Goal: Task Accomplishment & Management: Manage account settings

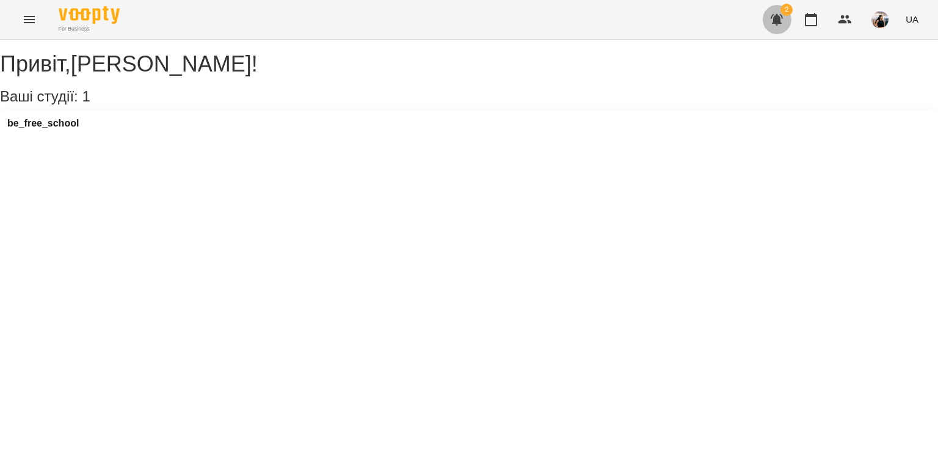
click at [781, 16] on icon "button" at bounding box center [776, 19] width 15 height 15
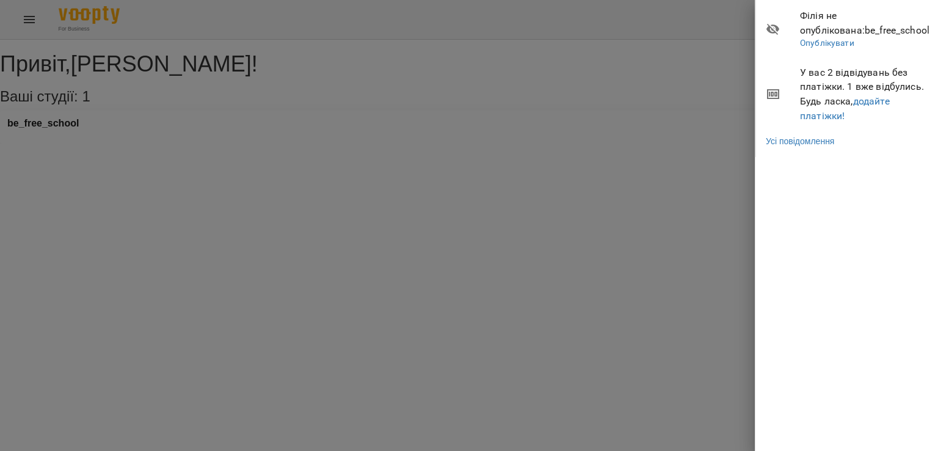
click at [621, 45] on div at bounding box center [469, 225] width 938 height 451
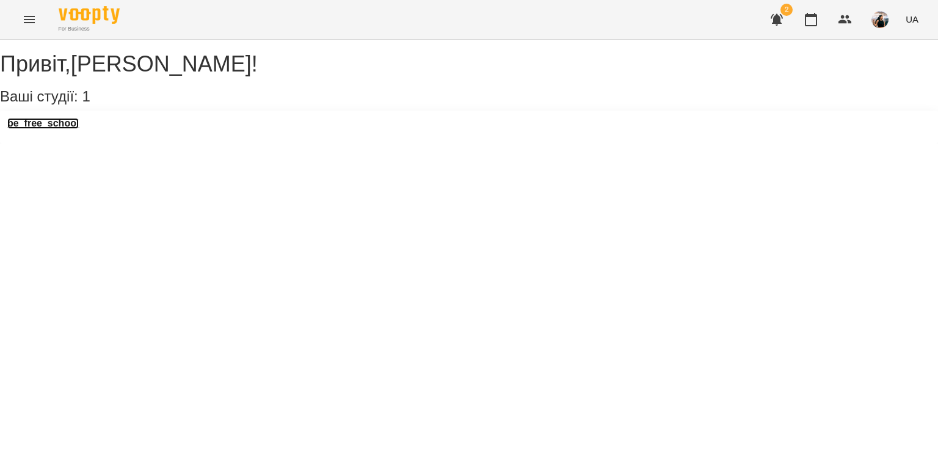
click at [63, 129] on h3 "be_free_school" at bounding box center [42, 123] width 71 height 11
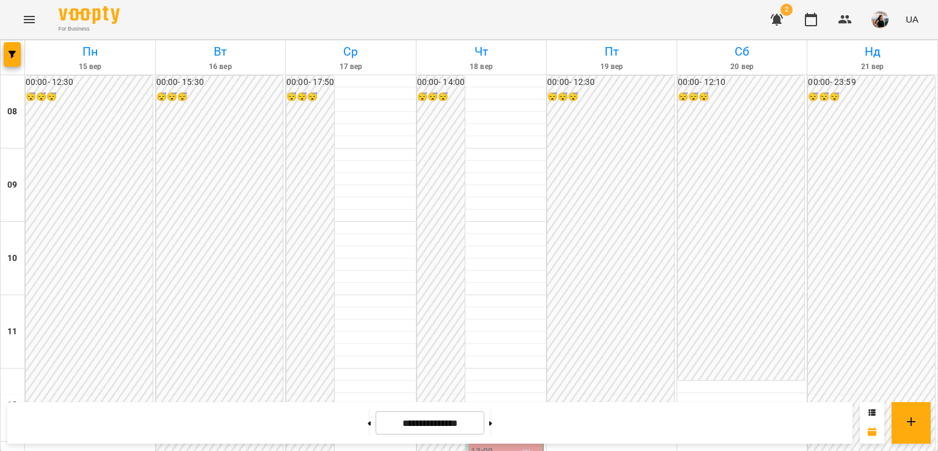
scroll to position [650, 0]
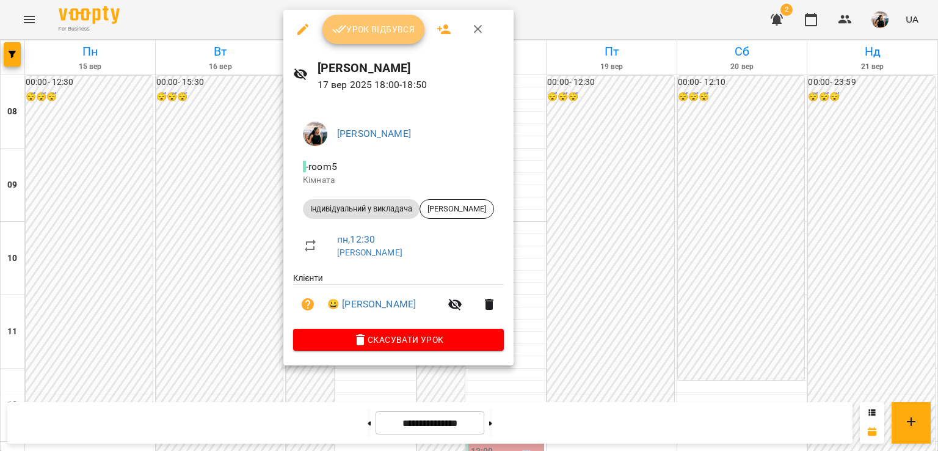
click at [358, 40] on button "Урок відбувся" at bounding box center [373, 29] width 103 height 29
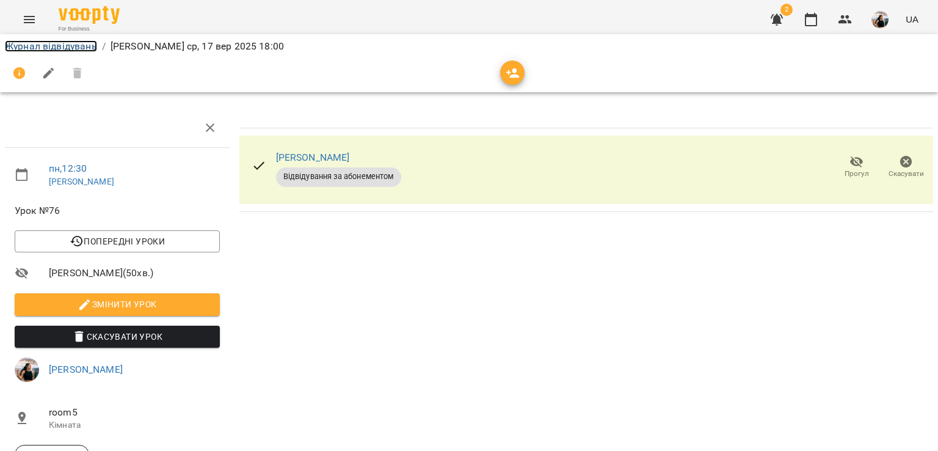
click at [78, 43] on link "Журнал відвідувань" at bounding box center [51, 46] width 92 height 12
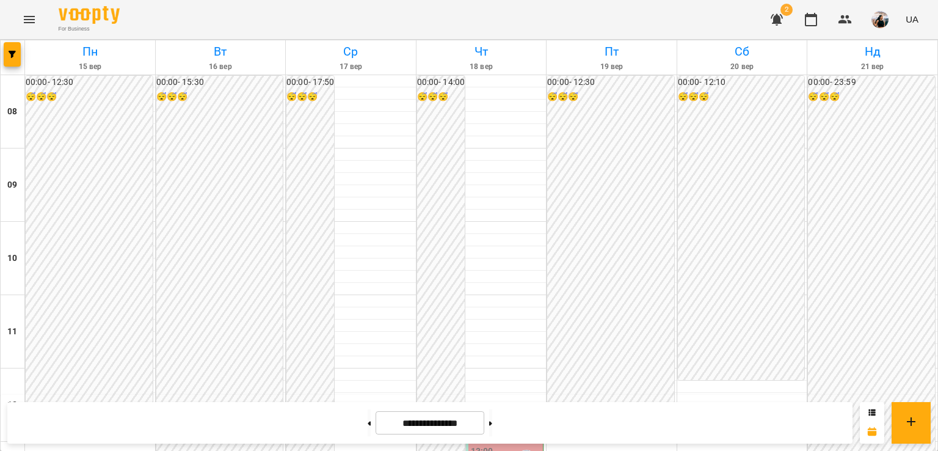
scroll to position [525, 0]
